Goal: Task Accomplishment & Management: Manage account settings

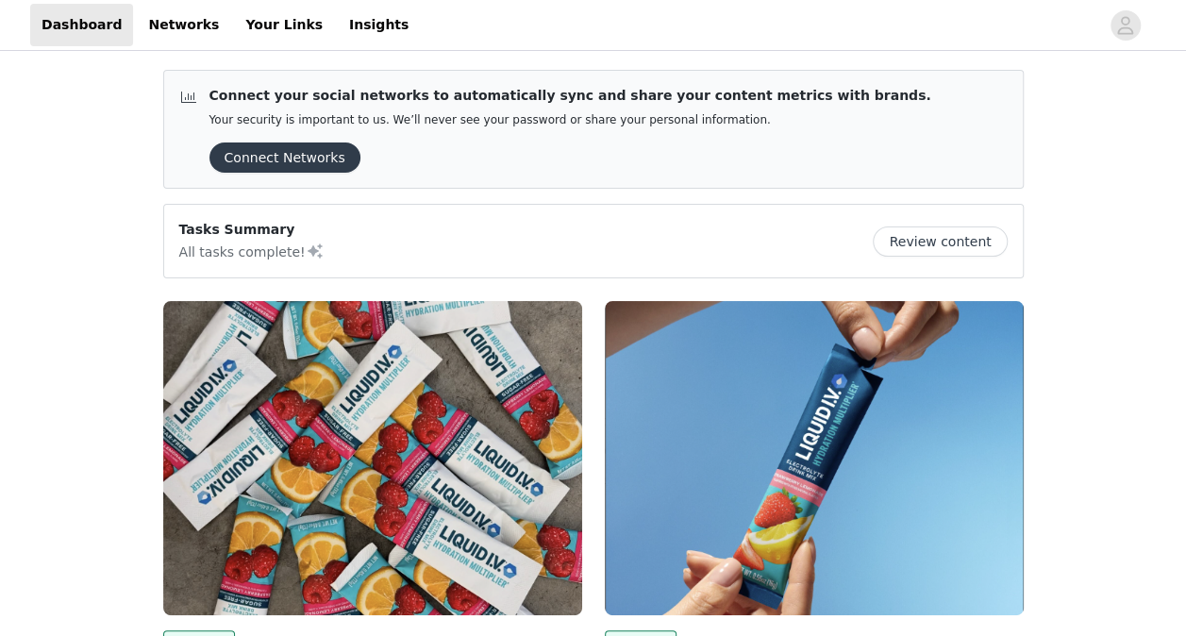
click at [290, 158] on button "Connect Networks" at bounding box center [284, 157] width 151 height 30
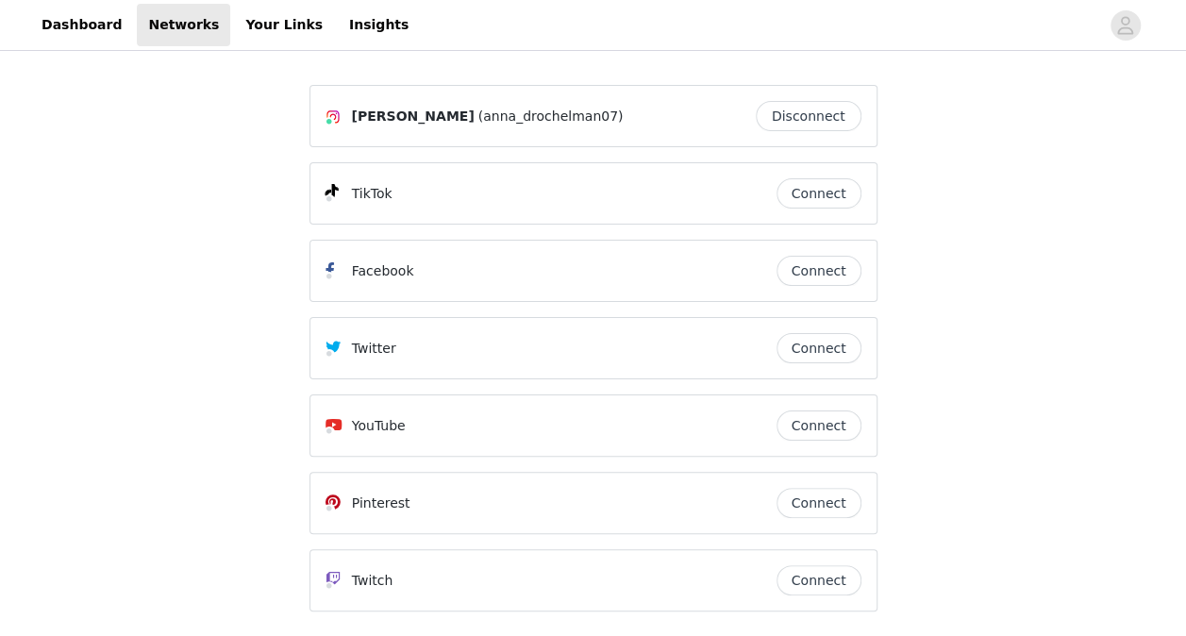
click at [833, 345] on button "Connect" at bounding box center [818, 348] width 85 height 30
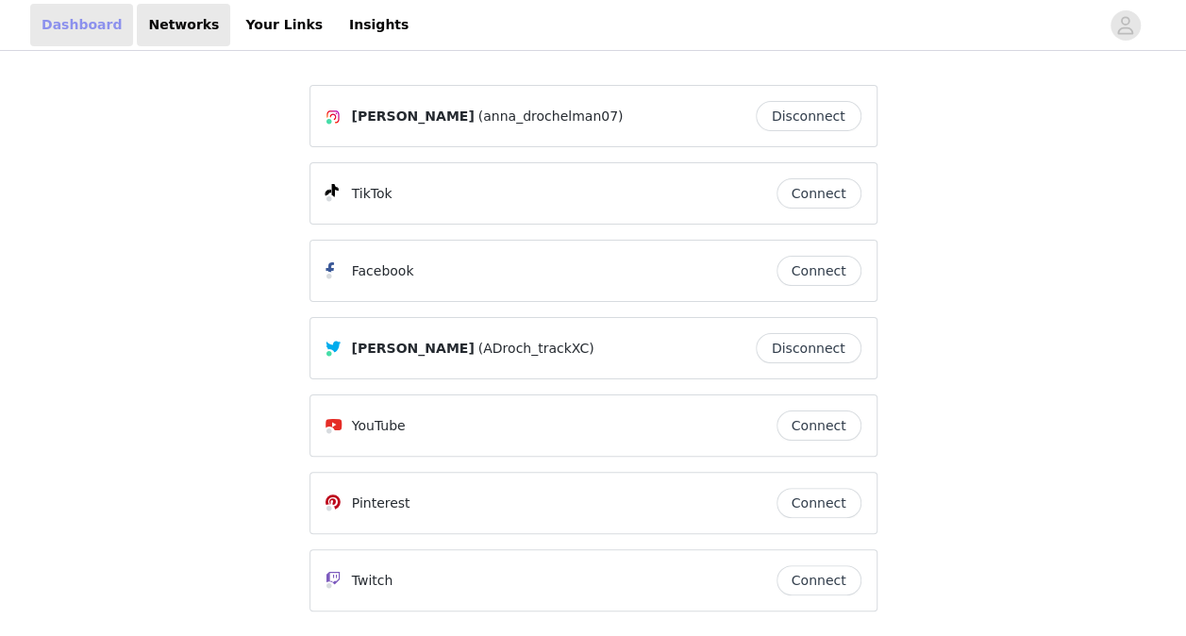
click at [63, 37] on link "Dashboard" at bounding box center [81, 25] width 103 height 42
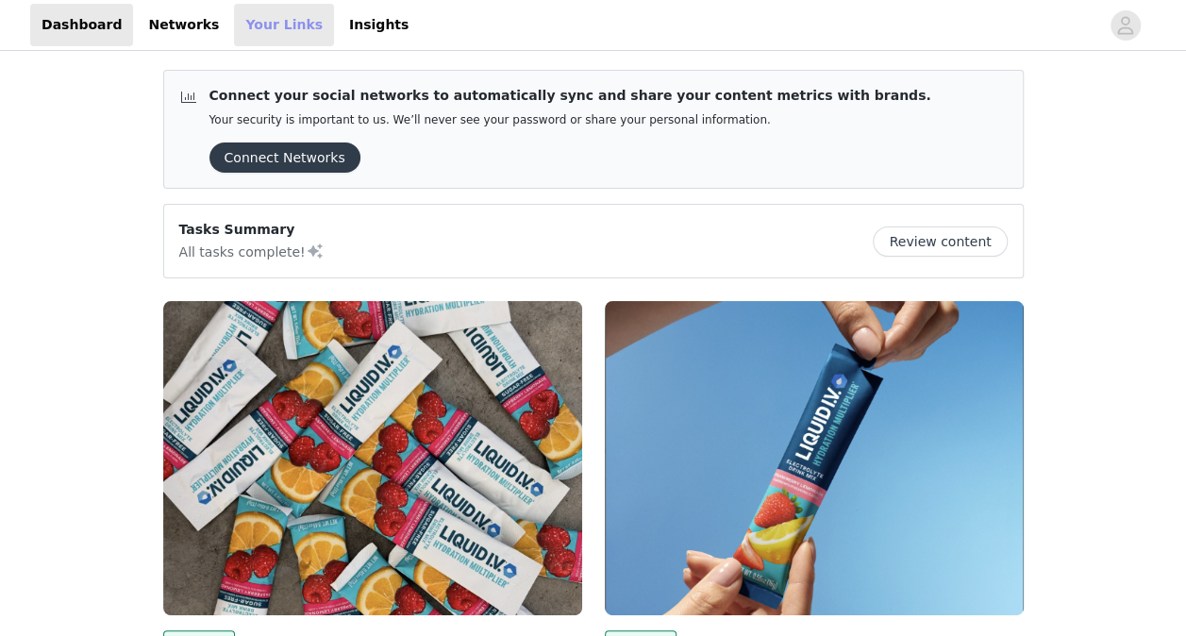
click at [262, 35] on link "Your Links" at bounding box center [284, 25] width 100 height 42
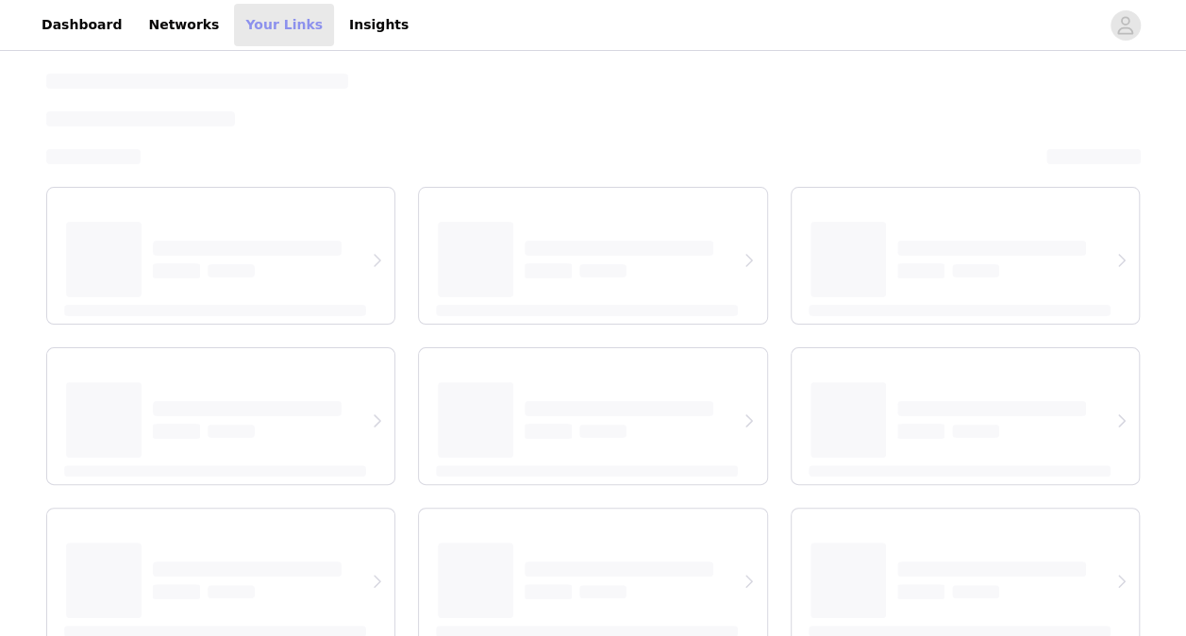
select select "12"
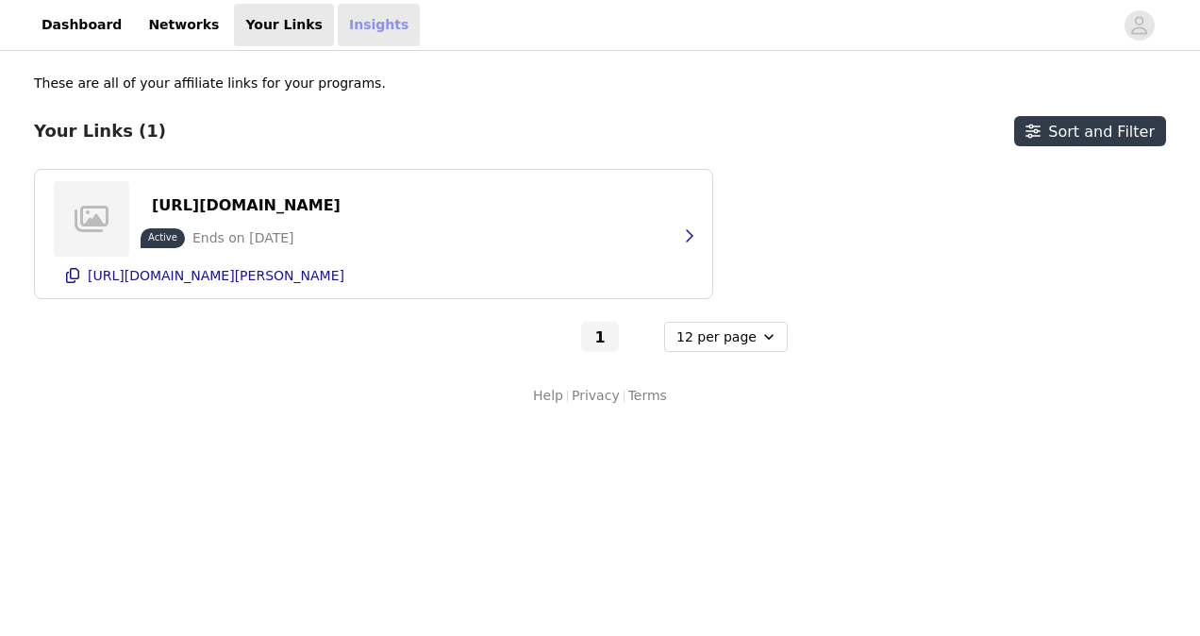
click at [338, 25] on link "Insights" at bounding box center [379, 25] width 82 height 42
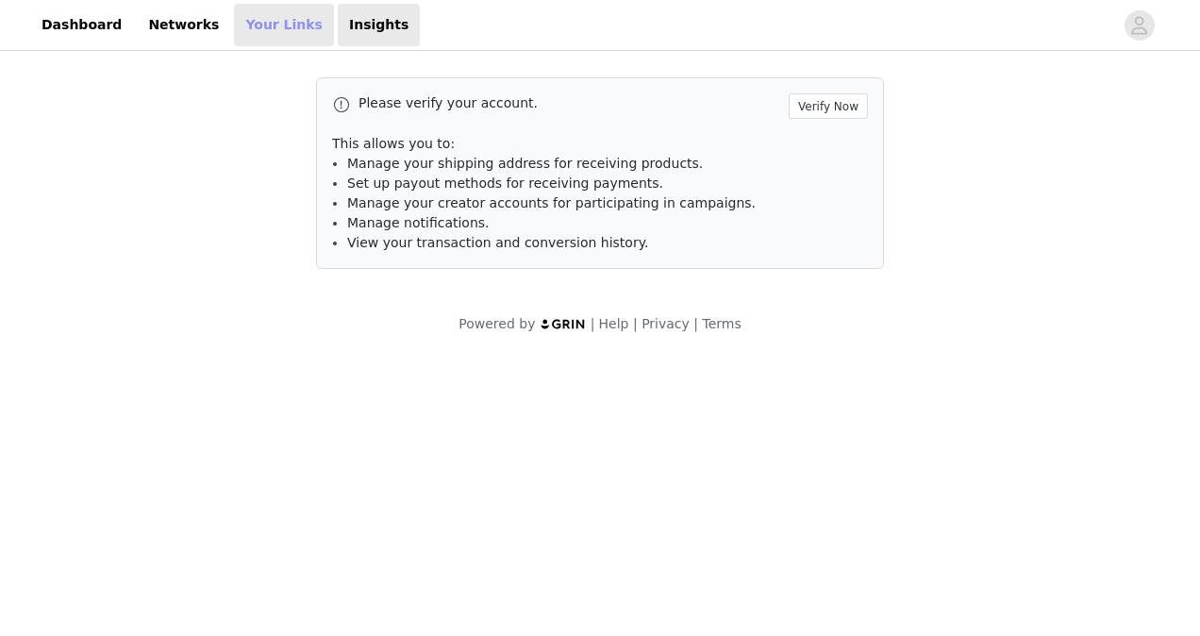
click at [258, 21] on link "Your Links" at bounding box center [284, 25] width 100 height 42
select select "12"
